Goal: Task Accomplishment & Management: Use online tool/utility

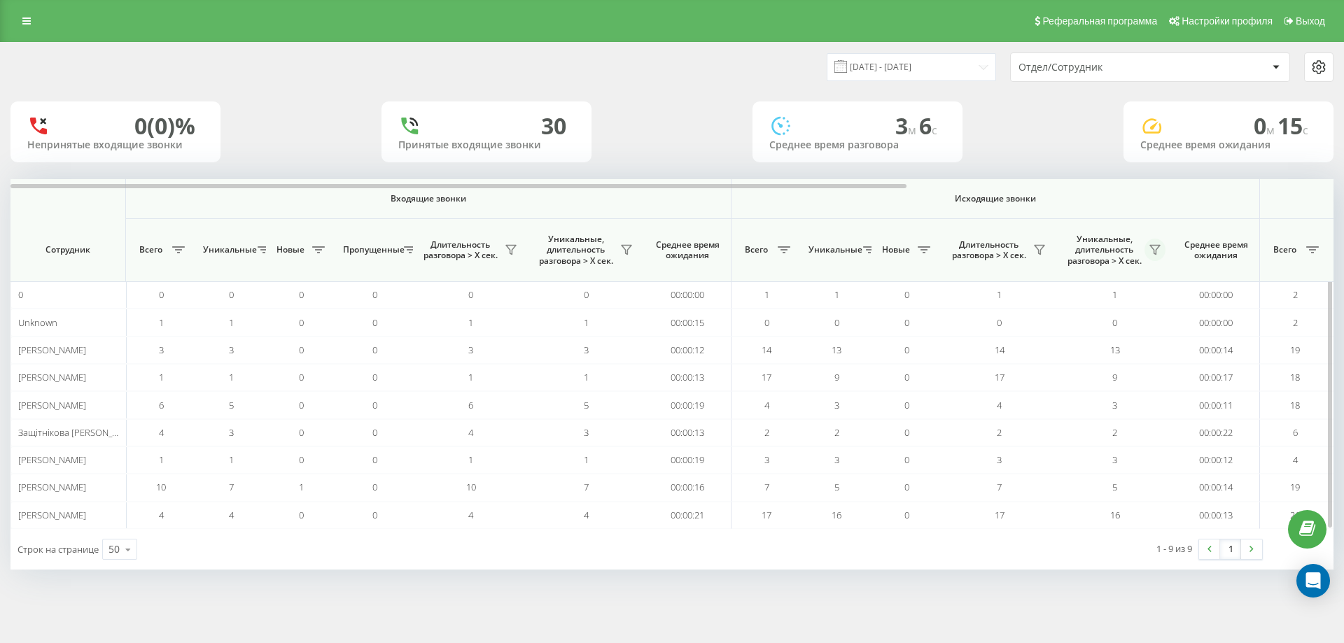
click at [1148, 244] on button at bounding box center [1154, 250] width 21 height 22
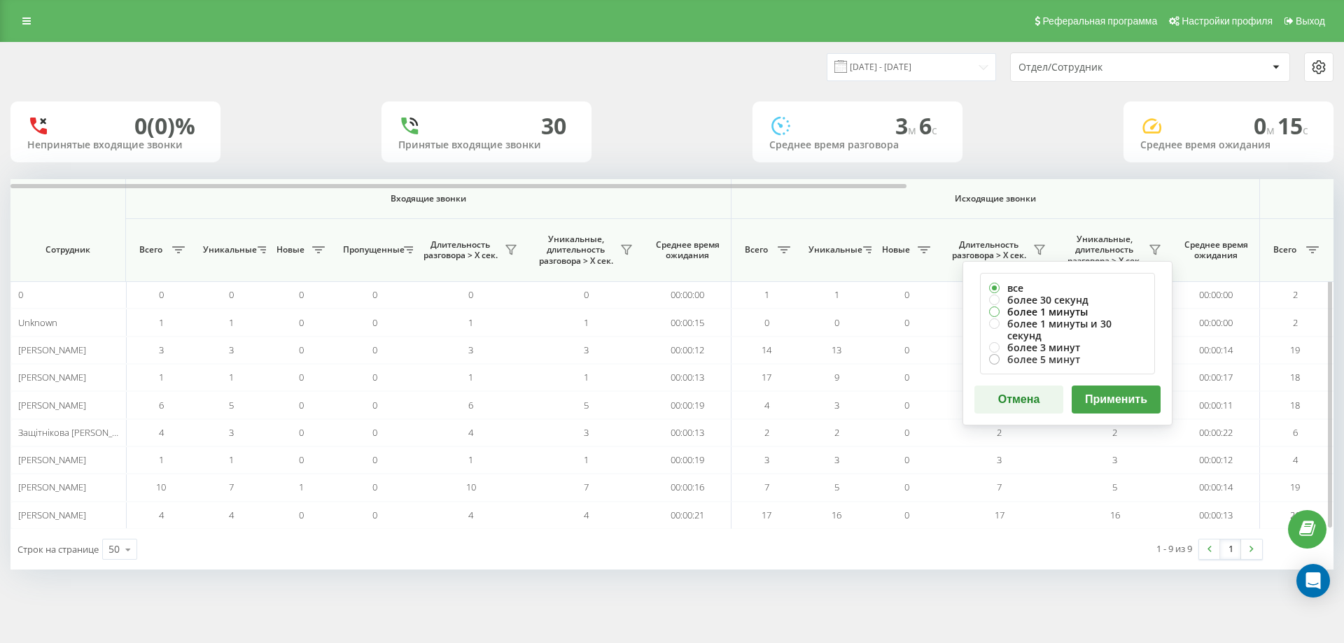
drag, startPoint x: 1102, startPoint y: 308, endPoint x: 1114, endPoint y: 344, distance: 38.5
click at [1102, 309] on label "более 1 минуты" at bounding box center [1067, 312] width 157 height 12
radio input "true"
click at [1119, 386] on button "Применить" at bounding box center [1116, 400] width 89 height 28
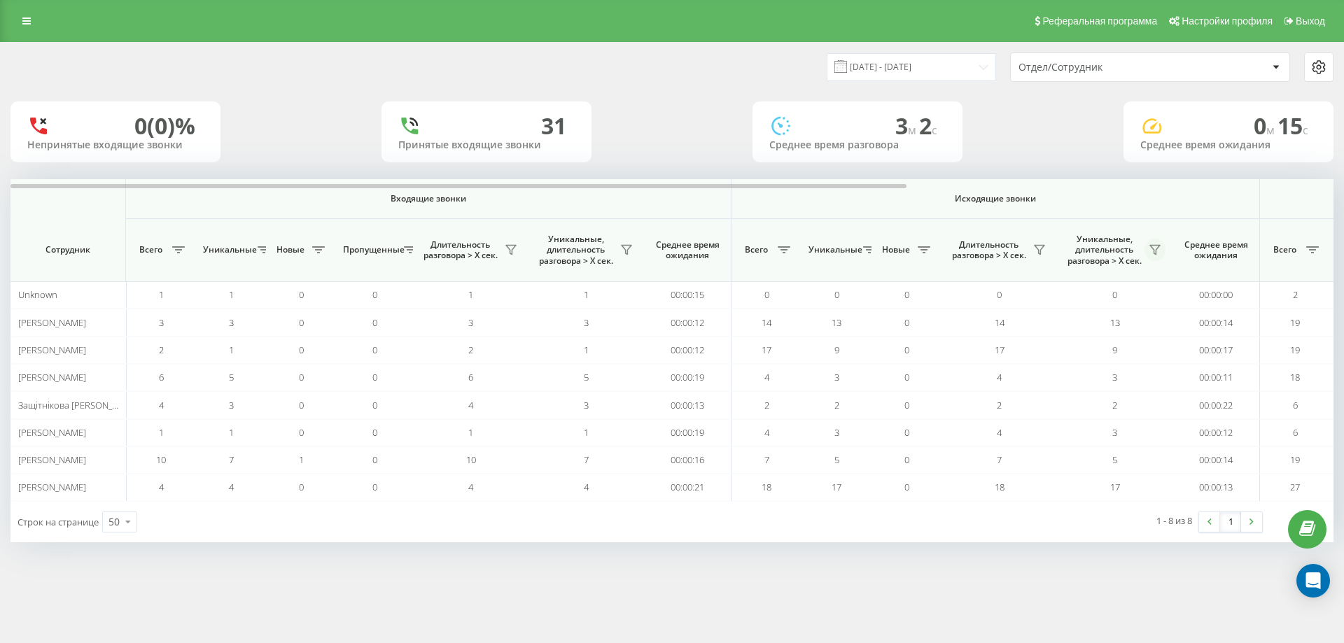
click at [1159, 251] on icon at bounding box center [1154, 249] width 11 height 11
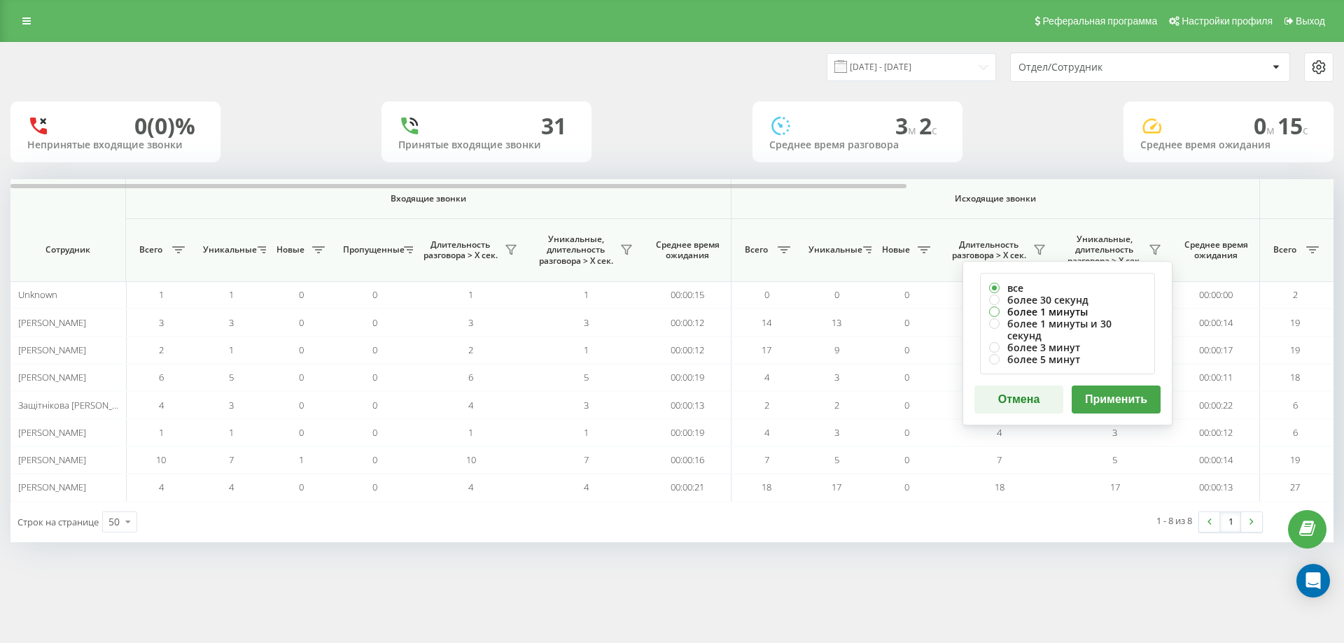
click at [1084, 312] on label "более 1 минуты" at bounding box center [1067, 312] width 157 height 12
radio input "true"
click at [1105, 391] on button "Применить" at bounding box center [1116, 400] width 89 height 28
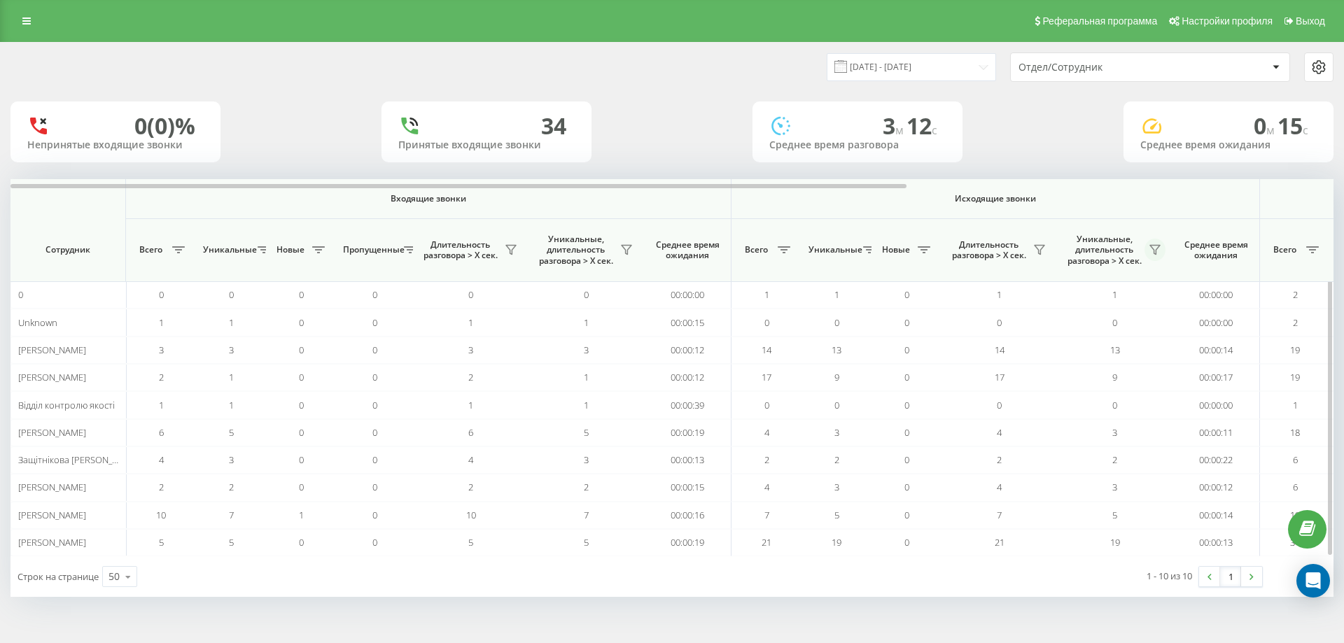
click at [1159, 251] on icon at bounding box center [1154, 249] width 11 height 11
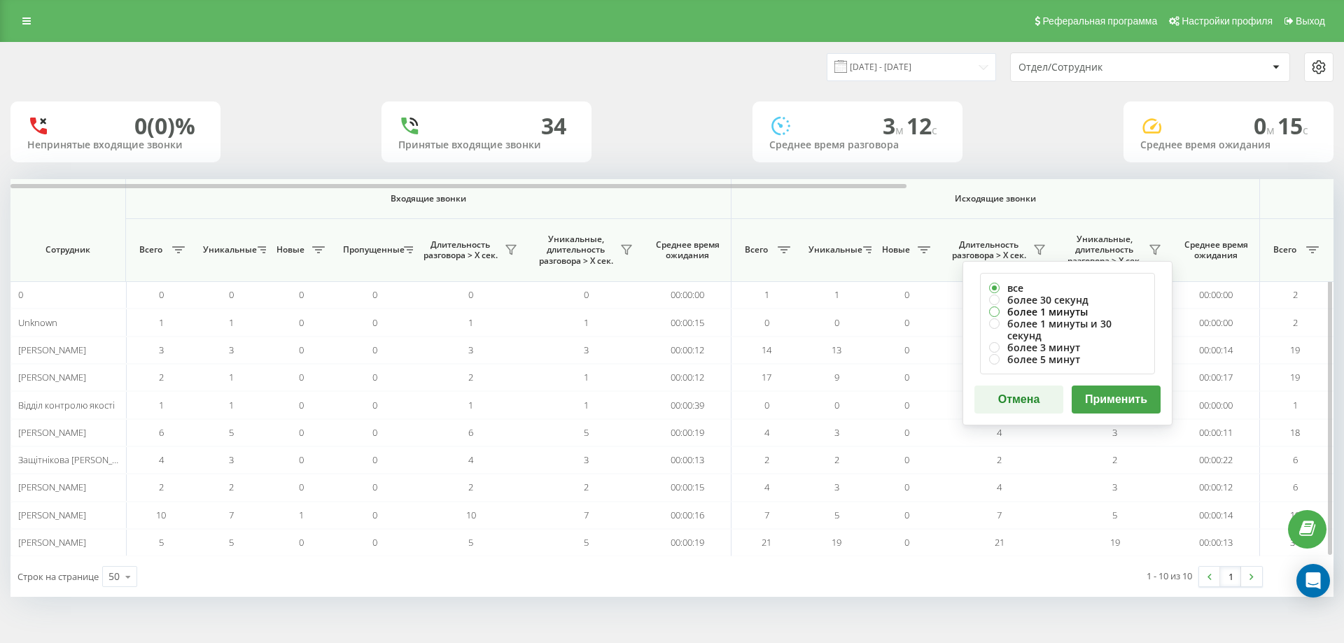
click at [1094, 310] on label "более 1 минуты" at bounding box center [1067, 312] width 157 height 12
radio input "true"
click at [1103, 386] on button "Применить" at bounding box center [1116, 400] width 89 height 28
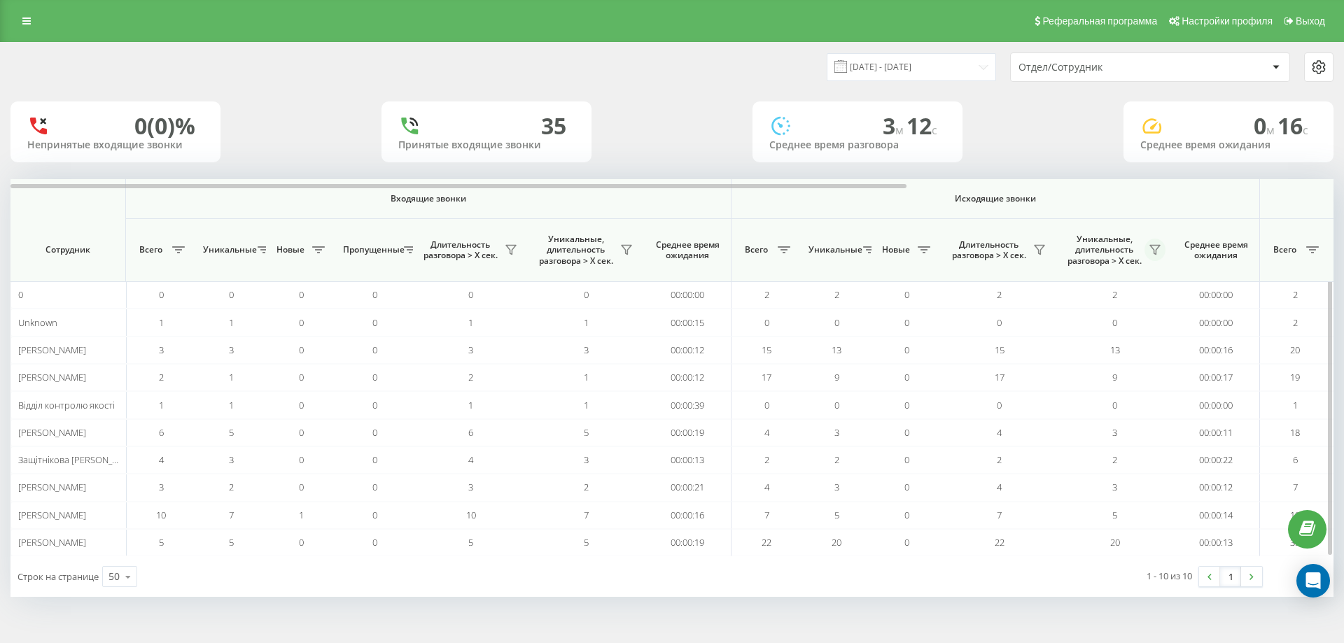
click at [1156, 250] on icon at bounding box center [1154, 249] width 11 height 11
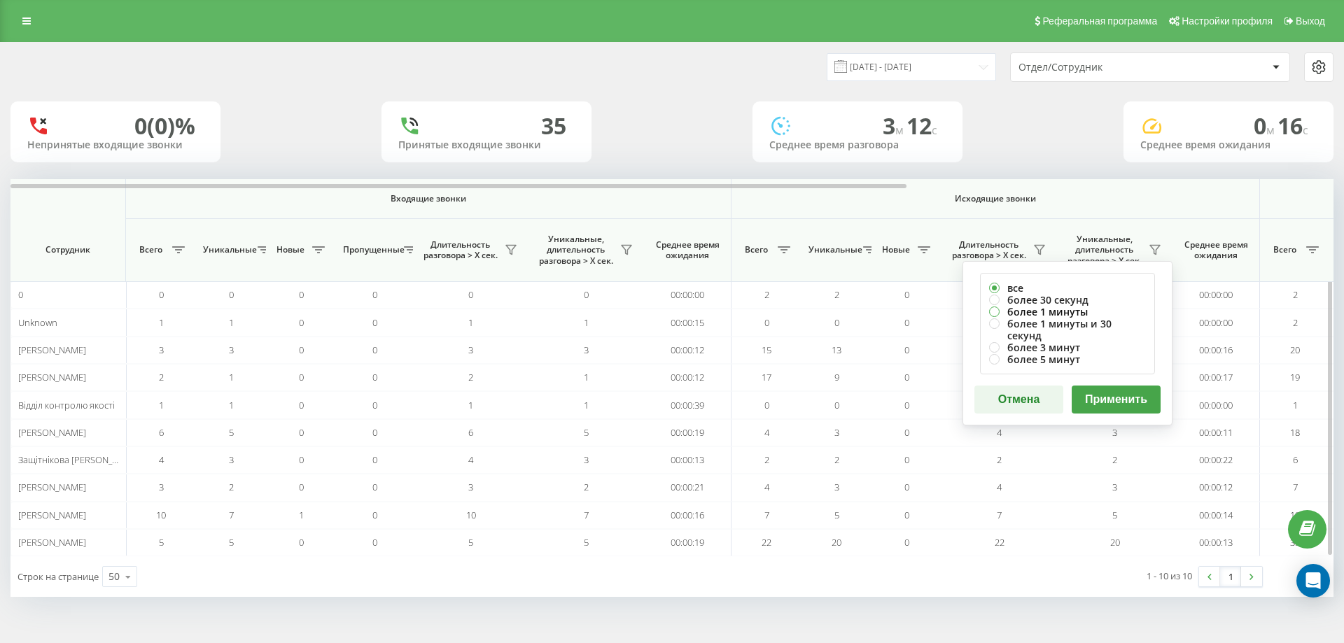
click at [1054, 313] on label "более 1 минуты" at bounding box center [1067, 312] width 157 height 12
radio input "true"
click at [1105, 388] on button "Применить" at bounding box center [1116, 400] width 89 height 28
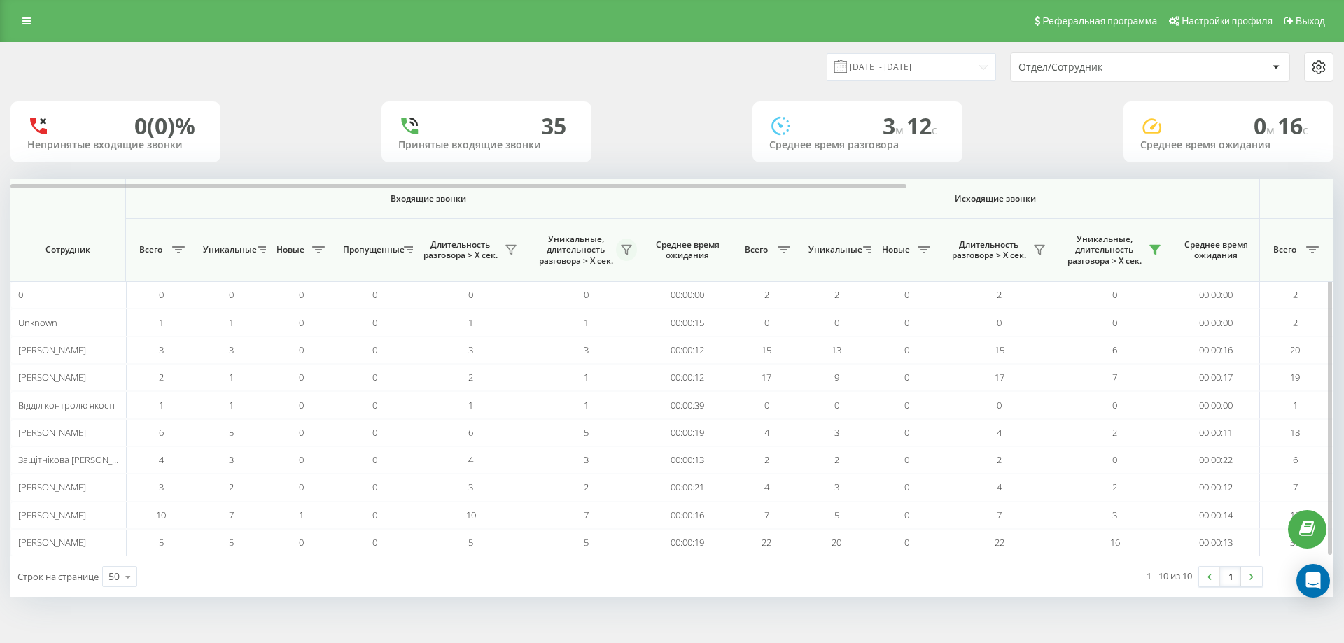
click at [630, 244] on icon at bounding box center [626, 249] width 11 height 11
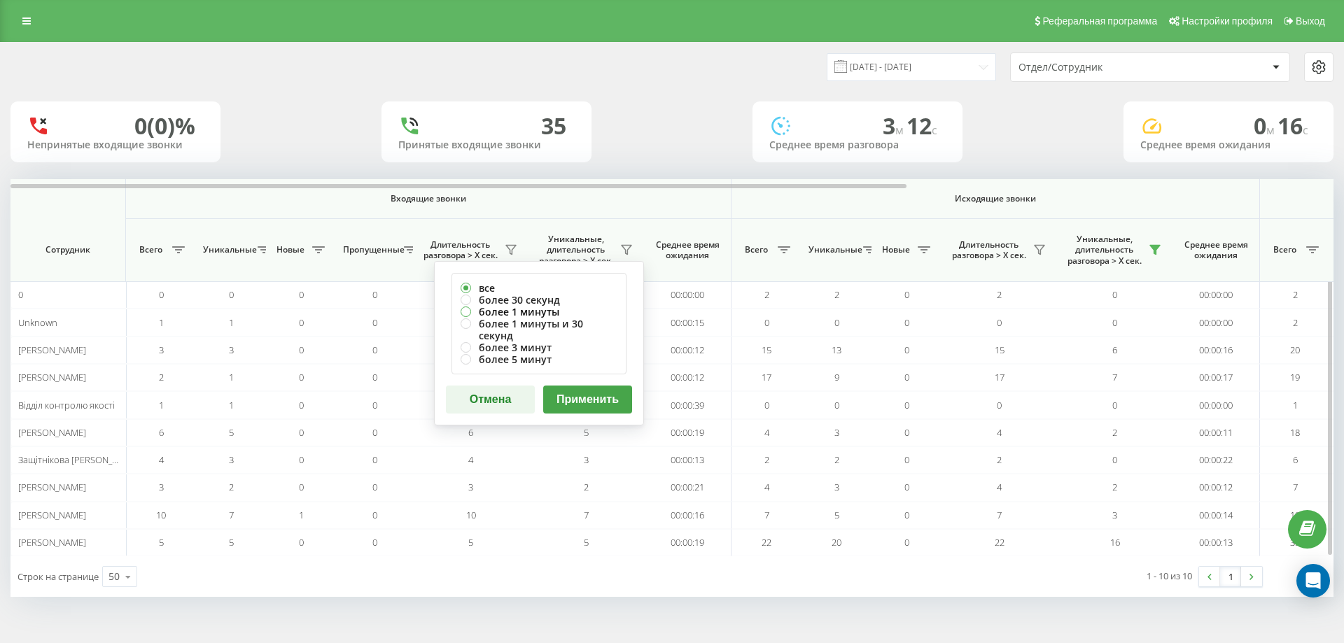
click at [562, 314] on label "более 1 минуты" at bounding box center [539, 312] width 157 height 12
radio input "true"
click at [575, 386] on button "Применить" at bounding box center [587, 400] width 89 height 28
